Goal: Task Accomplishment & Management: Manage account settings

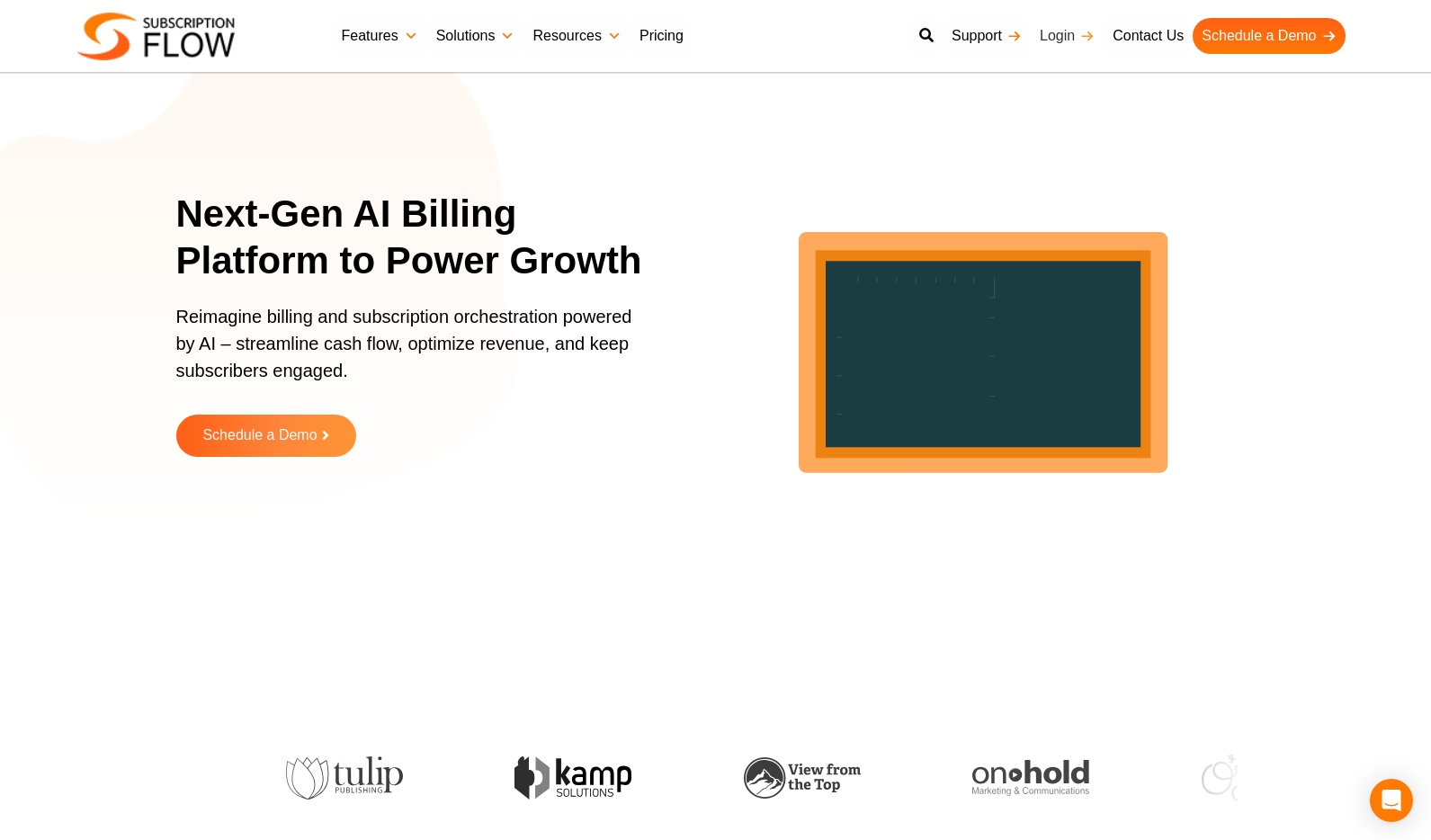
click at [1071, 35] on link "Login" at bounding box center [1068, 36] width 73 height 36
